Goal: Information Seeking & Learning: Learn about a topic

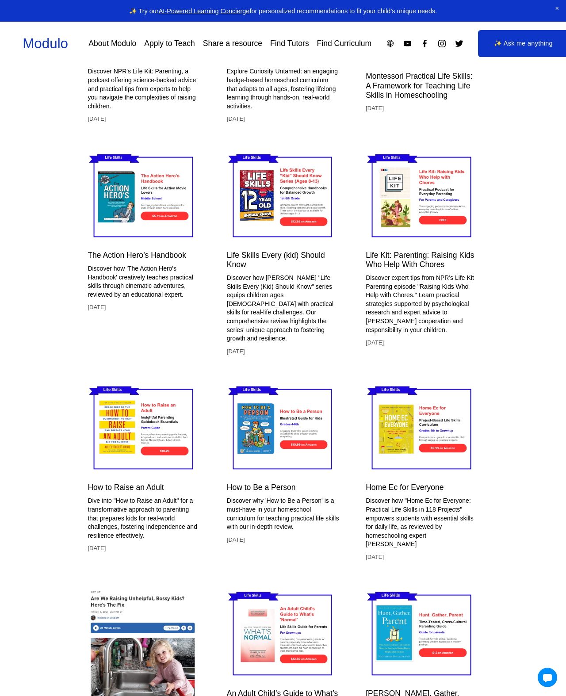
scroll to position [1463, 0]
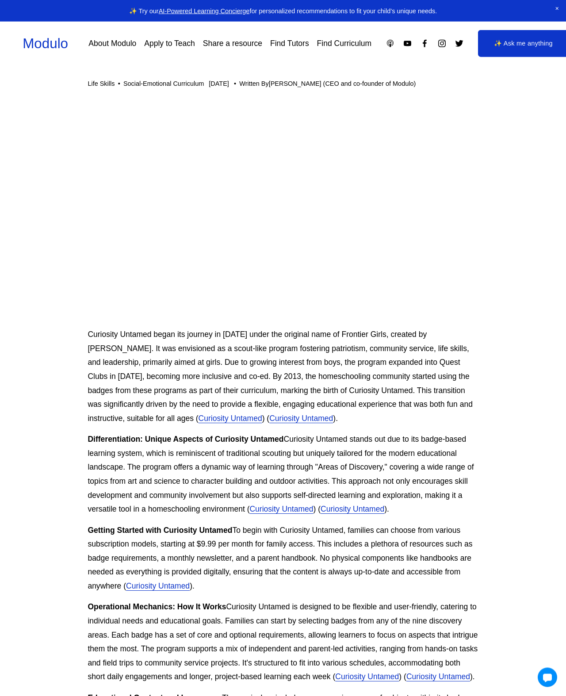
scroll to position [0, 0]
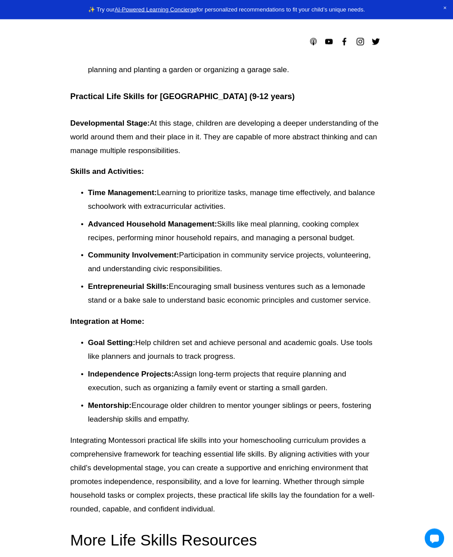
scroll to position [1534, 0]
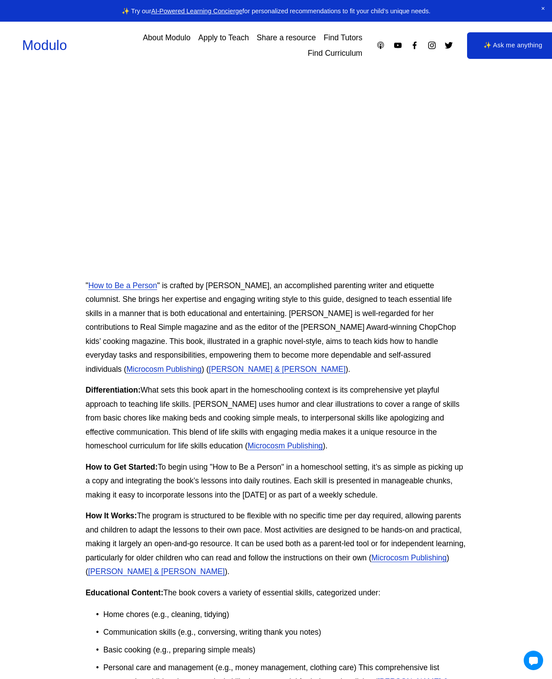
scroll to position [104, 0]
